Goal: Find specific page/section: Find specific page/section

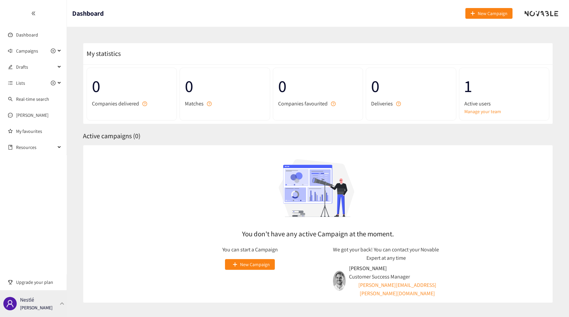
click at [50, 309] on div "Nestlé [PERSON_NAME]" at bounding box center [33, 303] width 67 height 27
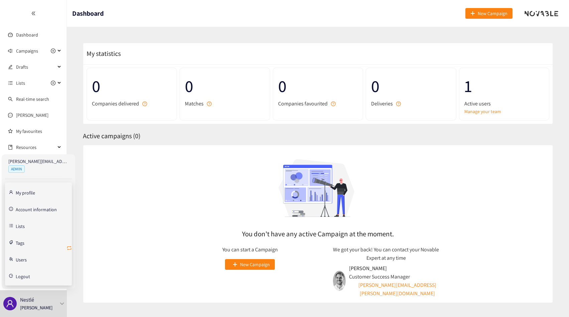
click at [70, 245] on icon "retweet" at bounding box center [69, 247] width 5 height 5
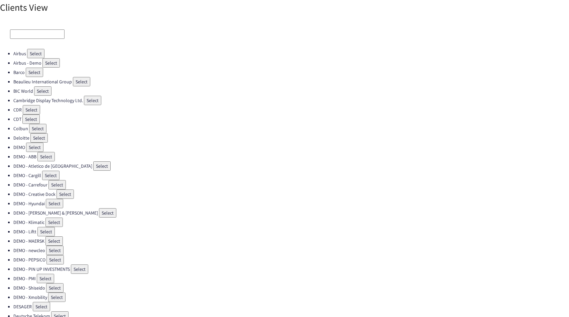
click at [26, 30] on input at bounding box center [37, 33] width 54 height 9
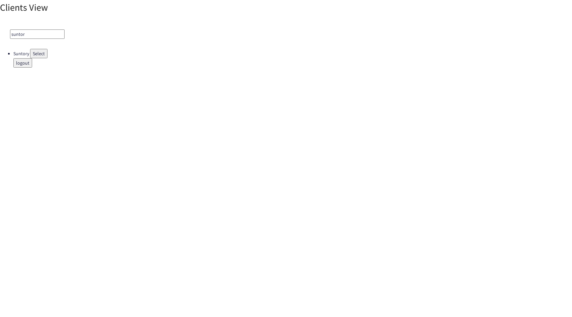
type input "suntor"
click at [41, 55] on button "Select" at bounding box center [38, 53] width 17 height 9
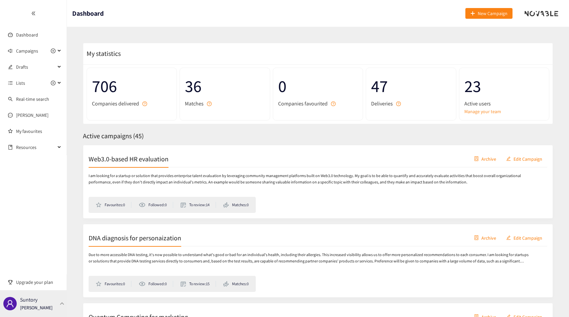
click at [42, 302] on div "Suntory [PERSON_NAME]" at bounding box center [36, 303] width 32 height 10
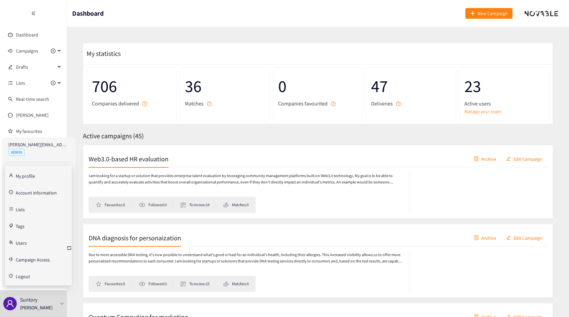
click at [23, 193] on link "Account information" at bounding box center [36, 192] width 41 height 6
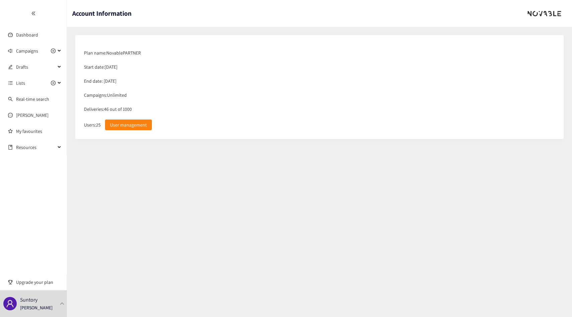
click at [174, 181] on section "Account Information Plan name: Novable PARTNER Start date: [DATE] End date: [DA…" at bounding box center [319, 158] width 505 height 317
click at [43, 311] on p "[PERSON_NAME]" at bounding box center [36, 307] width 32 height 7
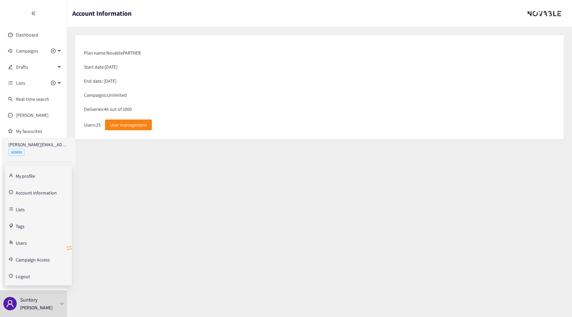
click at [68, 247] on icon "retweet" at bounding box center [69, 247] width 5 height 5
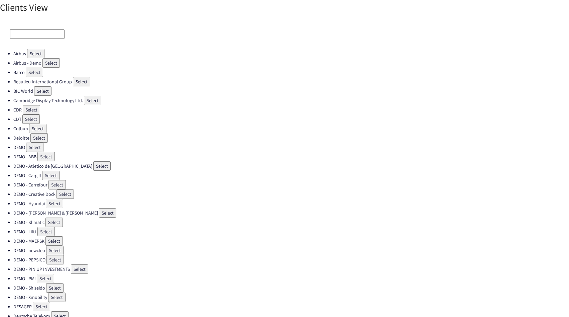
click at [33, 52] on button "Select" at bounding box center [35, 53] width 17 height 9
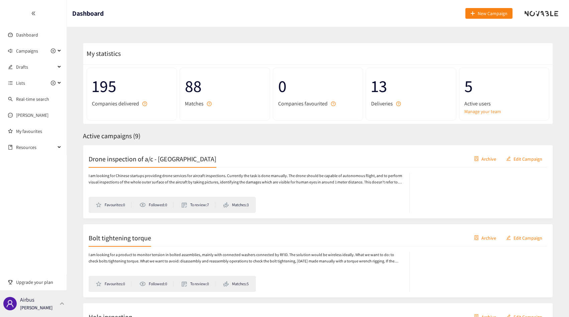
click at [42, 308] on p "[PERSON_NAME]" at bounding box center [36, 307] width 32 height 7
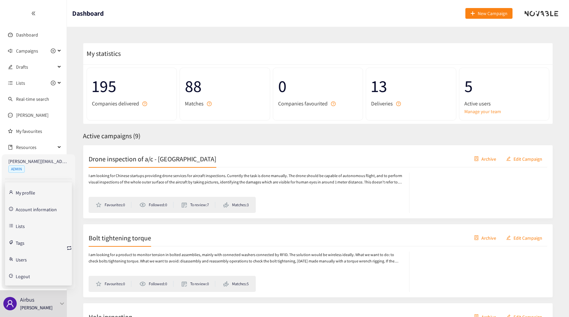
click at [32, 209] on link "Account information" at bounding box center [36, 209] width 41 height 6
